Goal: Task Accomplishment & Management: Manage account settings

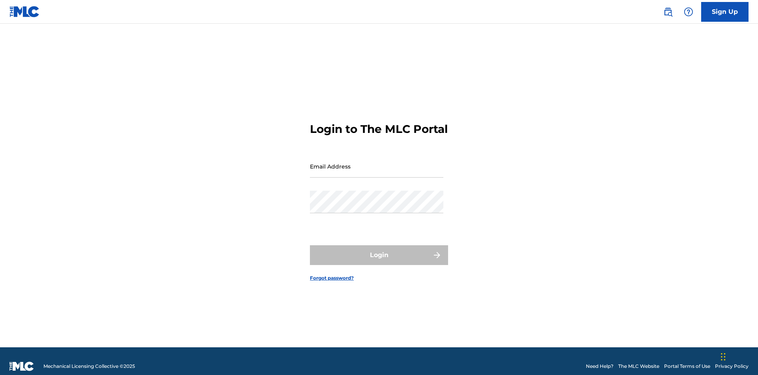
scroll to position [10, 0]
click at [377, 162] on input "Email Address" at bounding box center [377, 166] width 134 height 23
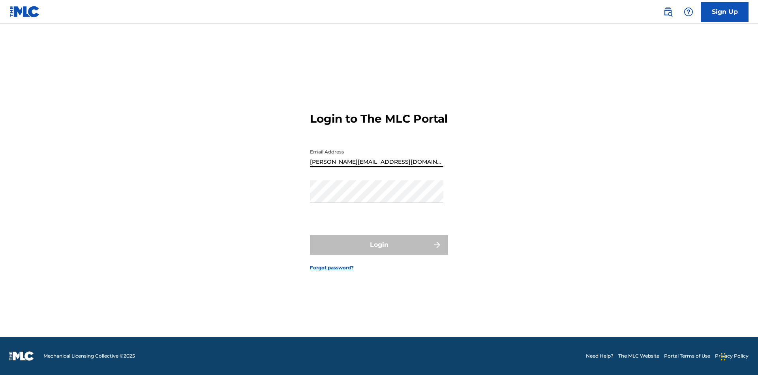
type input "[PERSON_NAME][EMAIL_ADDRESS][DOMAIN_NAME]"
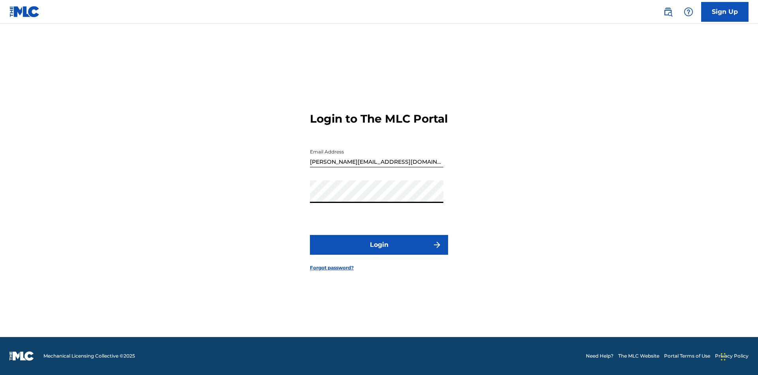
click at [379, 251] on button "Login" at bounding box center [379, 245] width 138 height 20
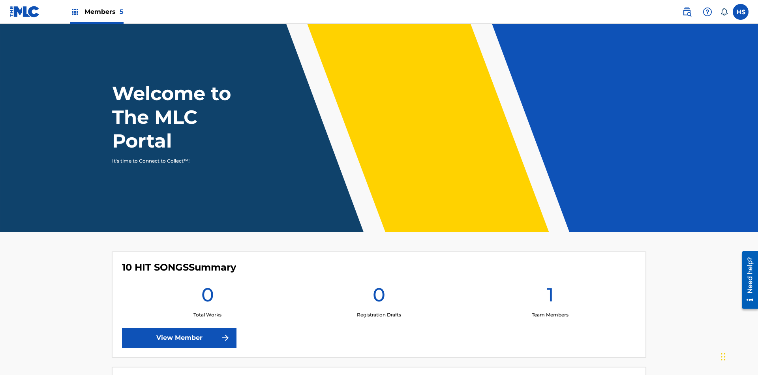
scroll to position [34, 0]
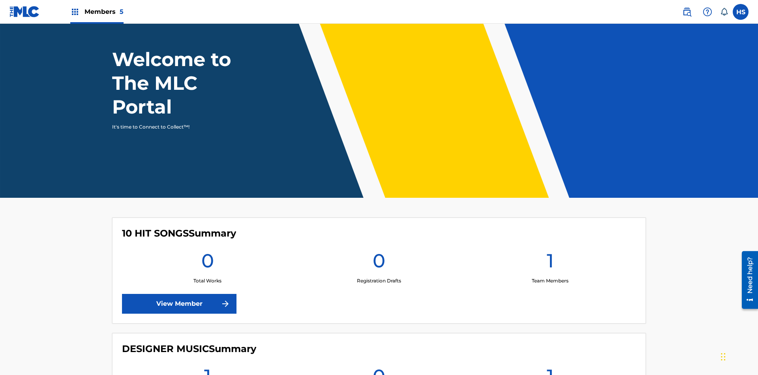
click at [96, 11] on span "Members 5" at bounding box center [104, 11] width 39 height 9
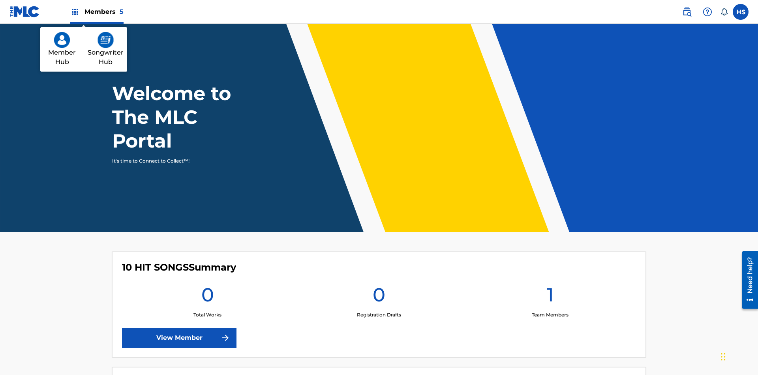
click at [105, 40] on img at bounding box center [106, 40] width 16 height 16
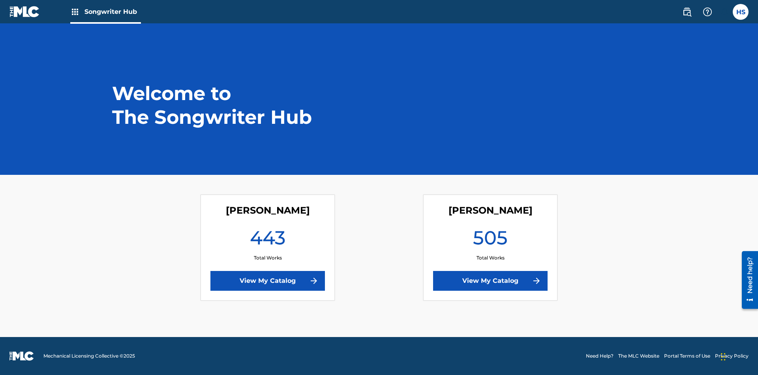
click at [491, 280] on link "View My Catalog" at bounding box center [490, 281] width 115 height 20
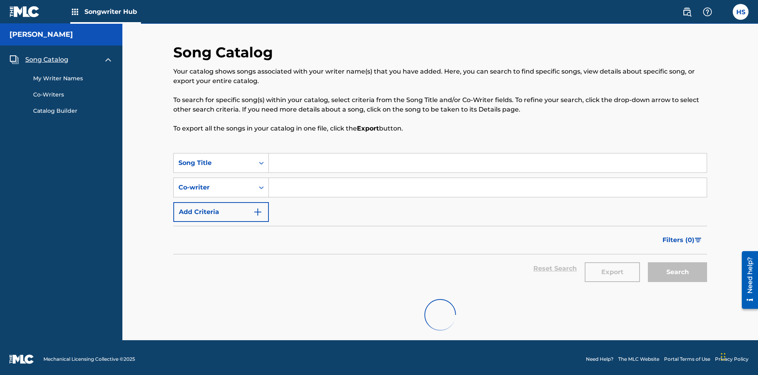
click at [47, 56] on span "Song Catalog" at bounding box center [46, 59] width 43 height 9
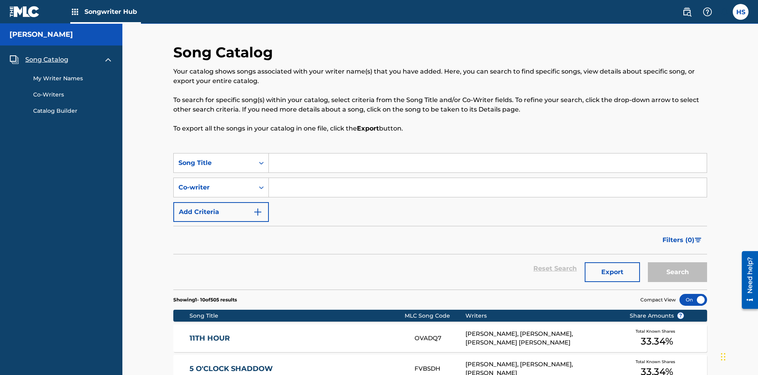
click at [73, 74] on link "My Writer Names" at bounding box center [73, 78] width 80 height 8
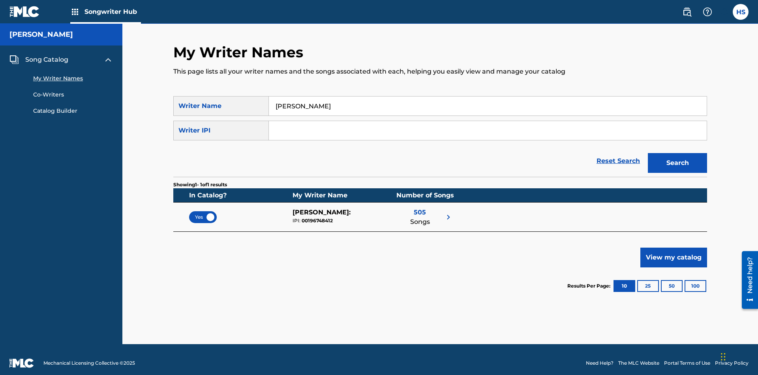
type input "[PERSON_NAME]"
click at [488, 123] on input "Search Form" at bounding box center [488, 130] width 438 height 19
type input "00196748412"
click at [678, 156] on button "Search" at bounding box center [677, 163] width 59 height 20
click at [203, 213] on span "Yes" at bounding box center [203, 216] width 16 height 7
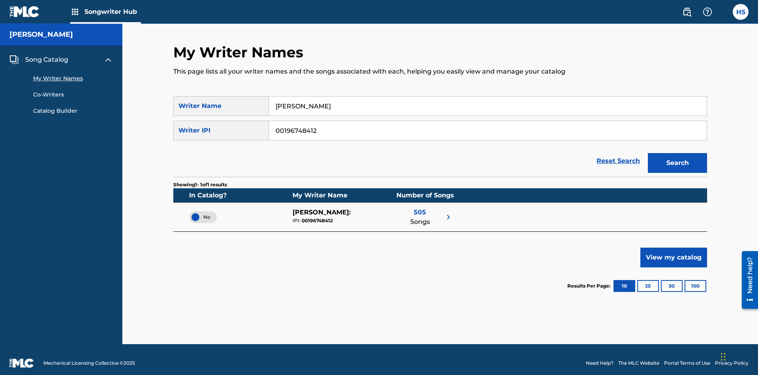
click at [47, 55] on span "Song Catalog" at bounding box center [46, 59] width 43 height 9
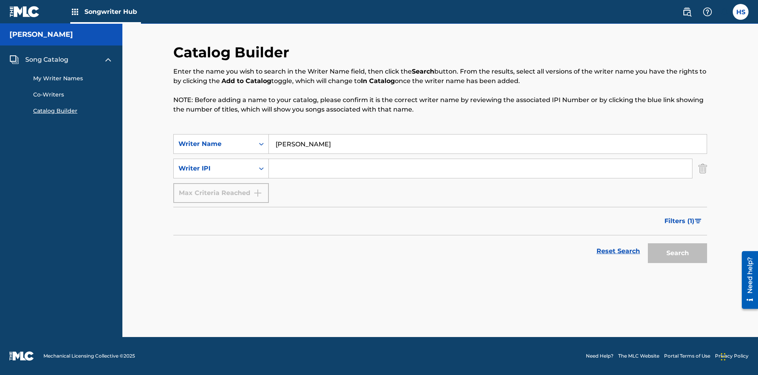
type input "[PERSON_NAME]"
click at [481, 168] on input "Search Form" at bounding box center [480, 168] width 423 height 19
type input "00196748412"
click at [678, 253] on button "Search" at bounding box center [677, 253] width 59 height 20
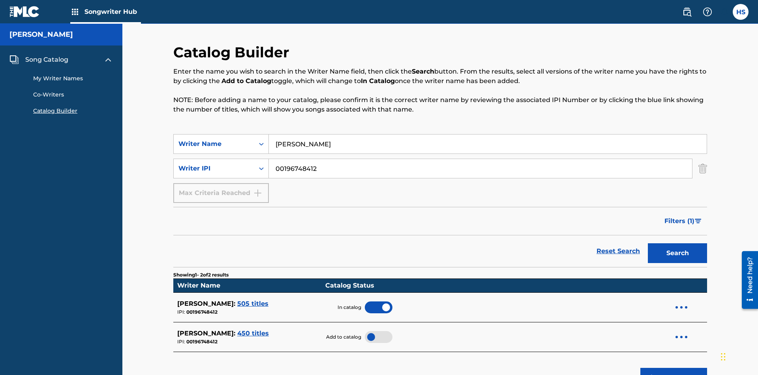
click at [47, 55] on span "Song Catalog" at bounding box center [46, 59] width 43 height 9
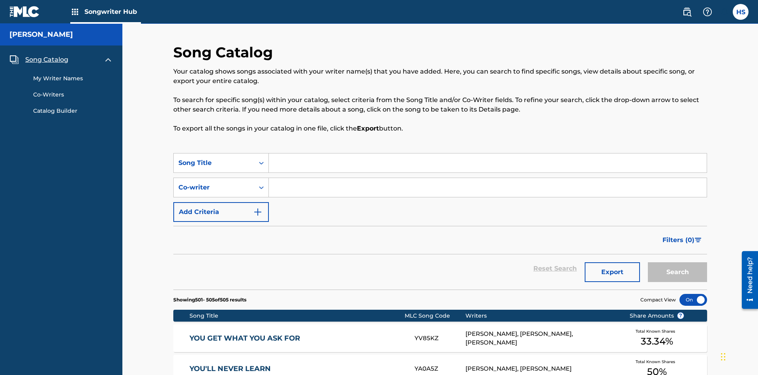
click at [73, 74] on link "My Writer Names" at bounding box center [73, 78] width 80 height 8
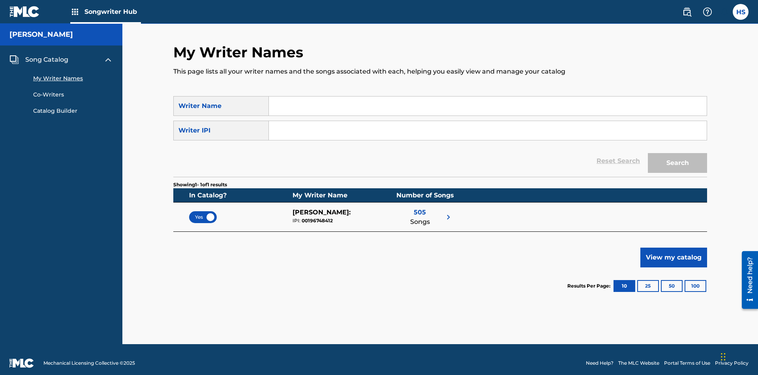
click at [203, 213] on span "Yes" at bounding box center [203, 216] width 16 height 7
click at [203, 213] on span "No" at bounding box center [203, 216] width 15 height 7
click at [47, 55] on span "Song Catalog" at bounding box center [46, 59] width 43 height 9
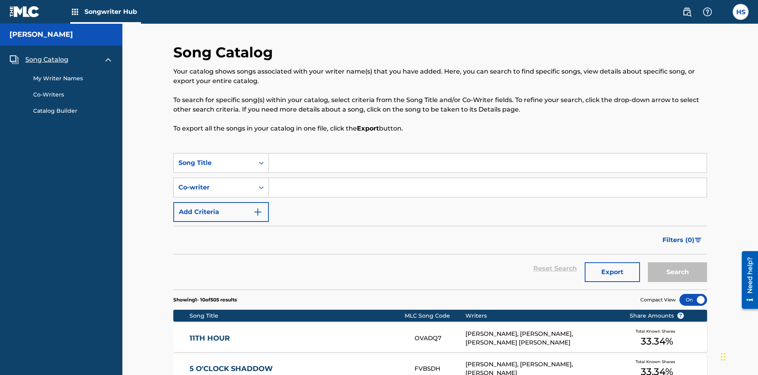
click at [73, 74] on link "My Writer Names" at bounding box center [73, 78] width 80 height 8
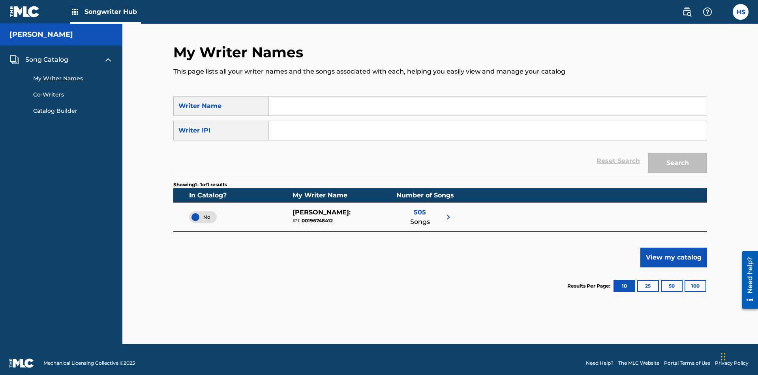
click at [47, 55] on span "Song Catalog" at bounding box center [46, 59] width 43 height 9
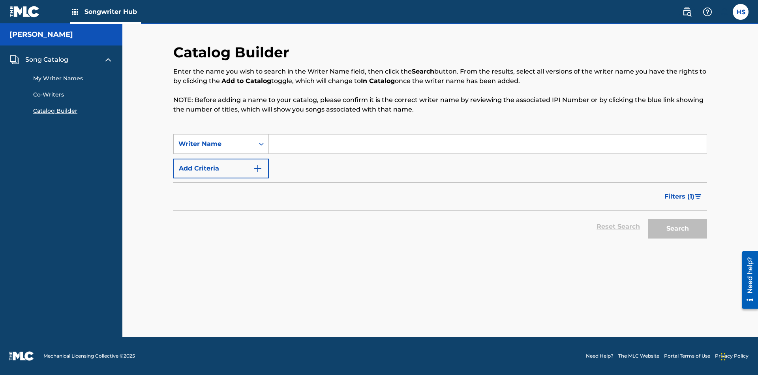
click at [221, 168] on button "Add Criteria" at bounding box center [221, 168] width 96 height 20
click at [488, 144] on input "Search Form" at bounding box center [488, 143] width 438 height 19
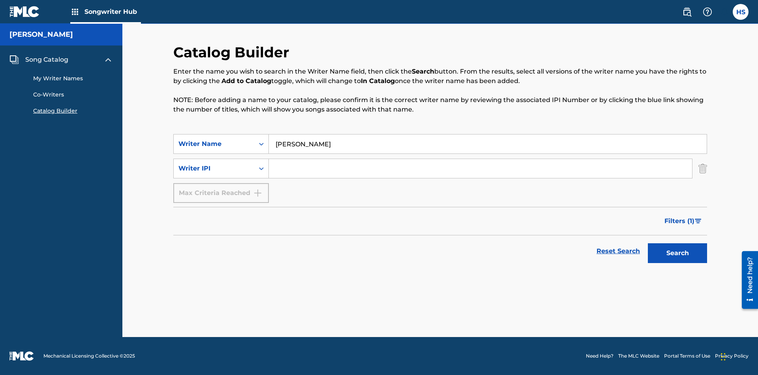
type input "[PERSON_NAME]"
click at [481, 168] on input "Search Form" at bounding box center [480, 168] width 423 height 19
type input "00196748412"
click at [678, 253] on button "Search" at bounding box center [677, 253] width 59 height 20
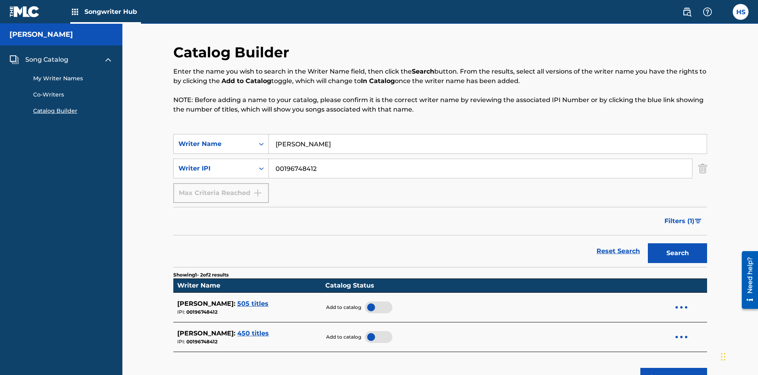
click at [375, 301] on div at bounding box center [379, 307] width 28 height 12
click at [47, 55] on span "Song Catalog" at bounding box center [46, 59] width 43 height 9
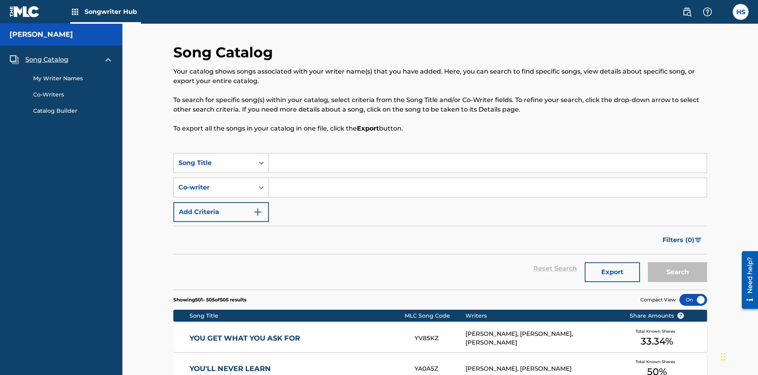
click at [73, 74] on link "My Writer Names" at bounding box center [73, 78] width 80 height 8
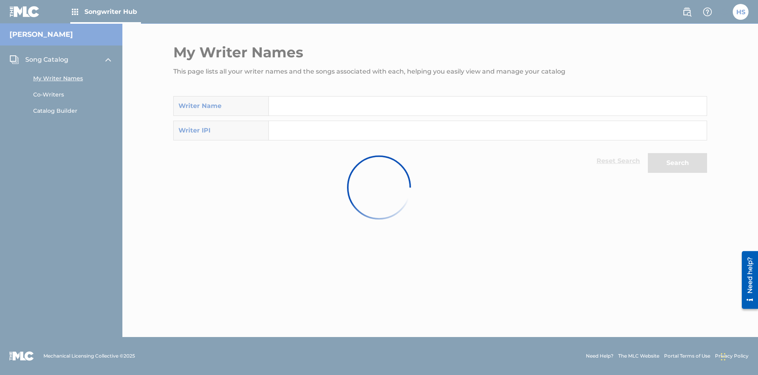
click at [488, 99] on input "Search Form" at bounding box center [488, 105] width 438 height 19
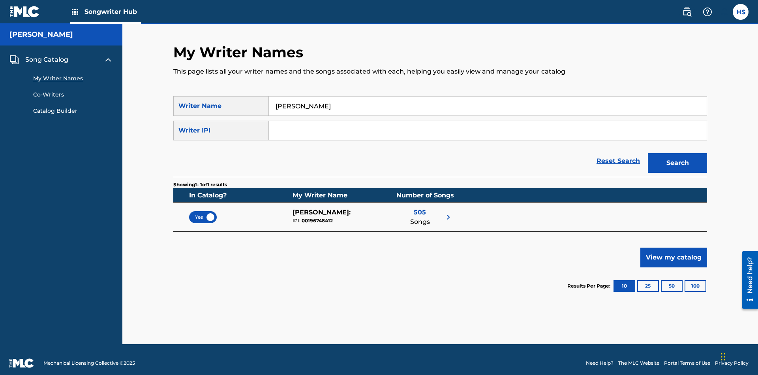
type input "[PERSON_NAME]"
click at [488, 123] on input "Search Form" at bounding box center [488, 130] width 438 height 19
type input "00196748412"
click at [678, 156] on button "Search" at bounding box center [677, 163] width 59 height 20
